Goal: Task Accomplishment & Management: Use online tool/utility

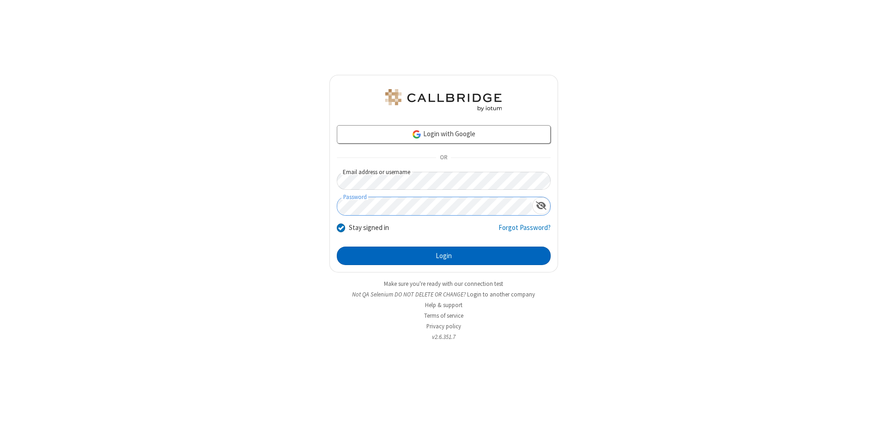
click at [443, 256] on button "Login" at bounding box center [444, 256] width 214 height 18
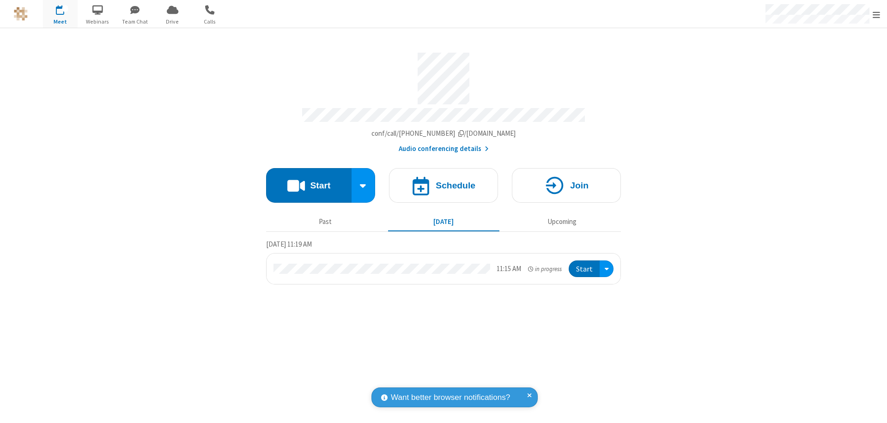
click at [309, 181] on button "Start" at bounding box center [308, 185] width 85 height 35
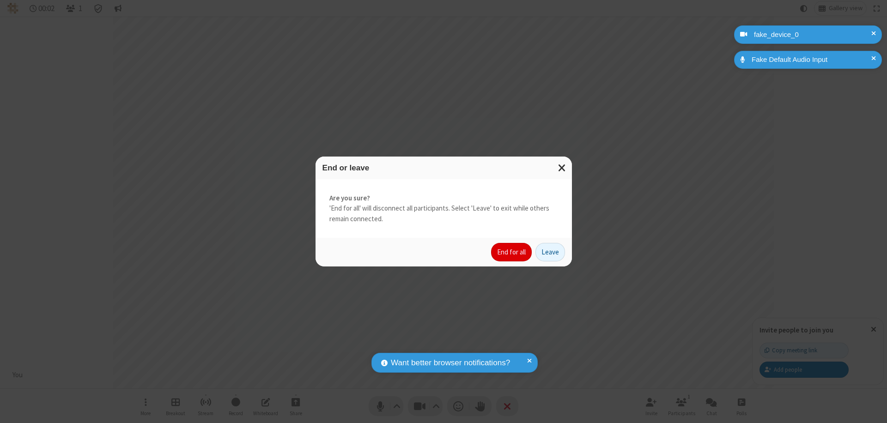
click at [512, 252] on button "End for all" at bounding box center [511, 252] width 41 height 18
